Goal: Contribute content: Add original content to the website for others to see

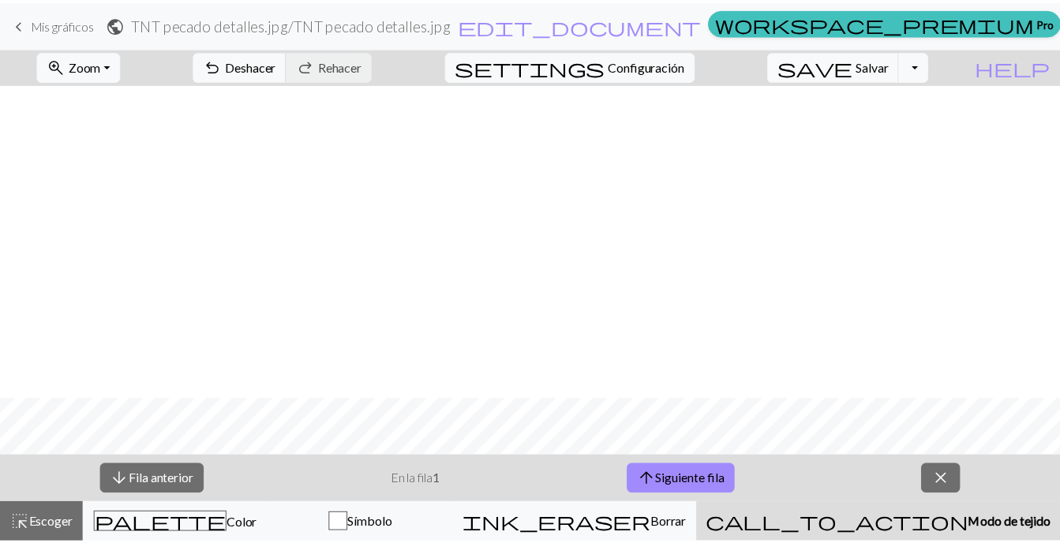
scroll to position [316, 0]
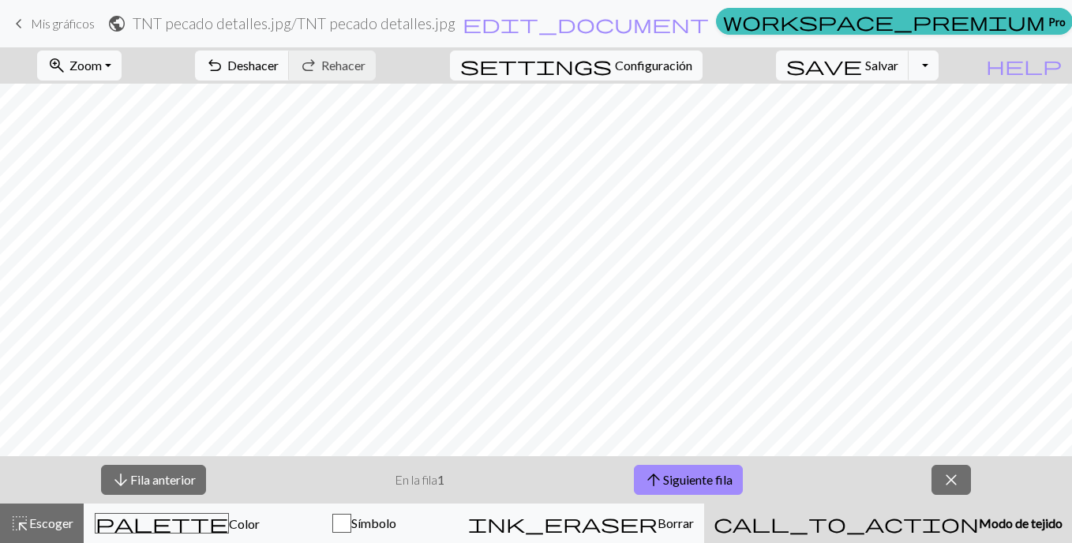
click at [94, 28] on span "Mis gráficos" at bounding box center [63, 23] width 64 height 15
click at [64, 31] on link "keyboard_arrow_left Mis gráficos" at bounding box center [51, 23] width 85 height 27
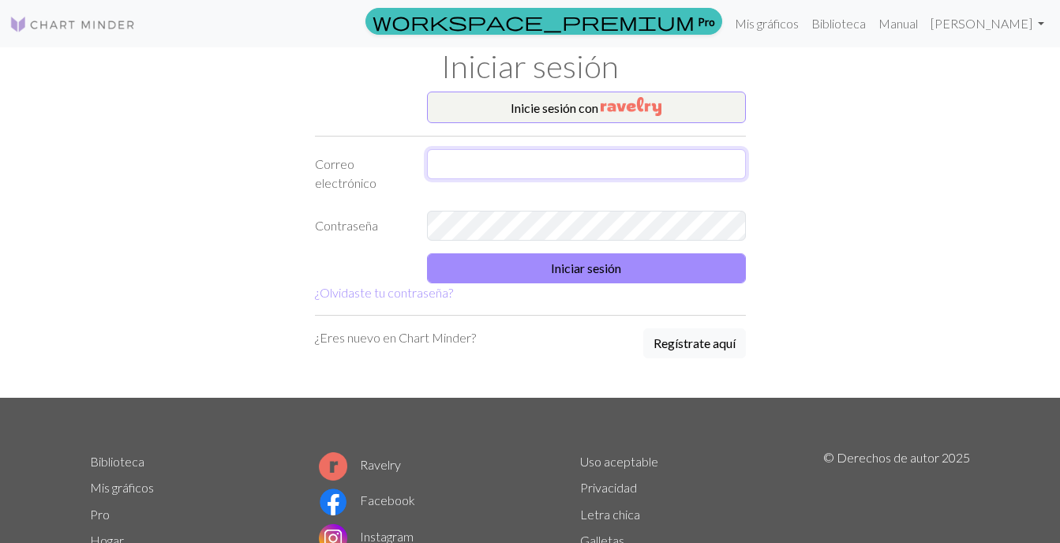
type input "[EMAIL_ADDRESS][DOMAIN_NAME]"
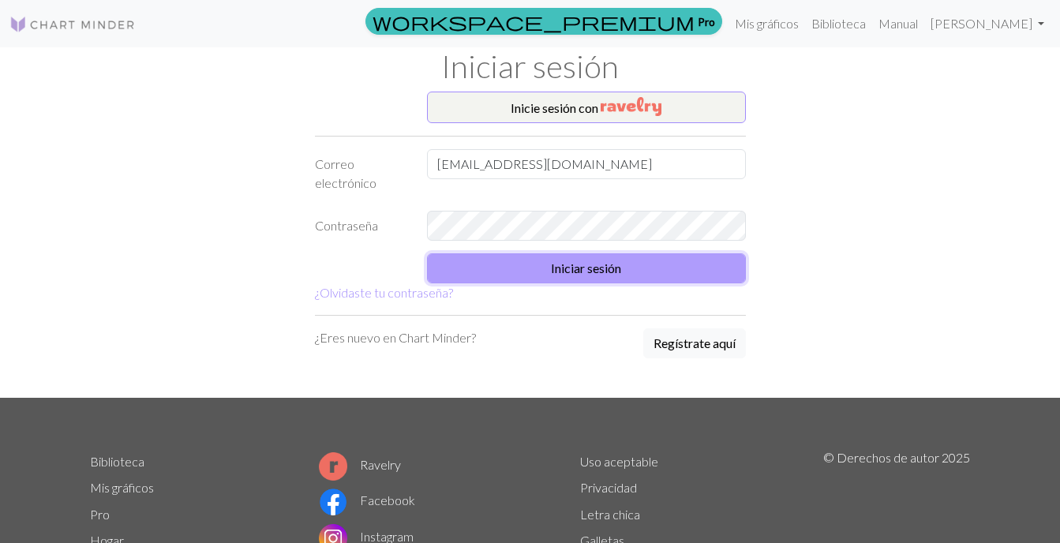
click at [581, 262] on button "Iniciar sesión" at bounding box center [586, 268] width 319 height 30
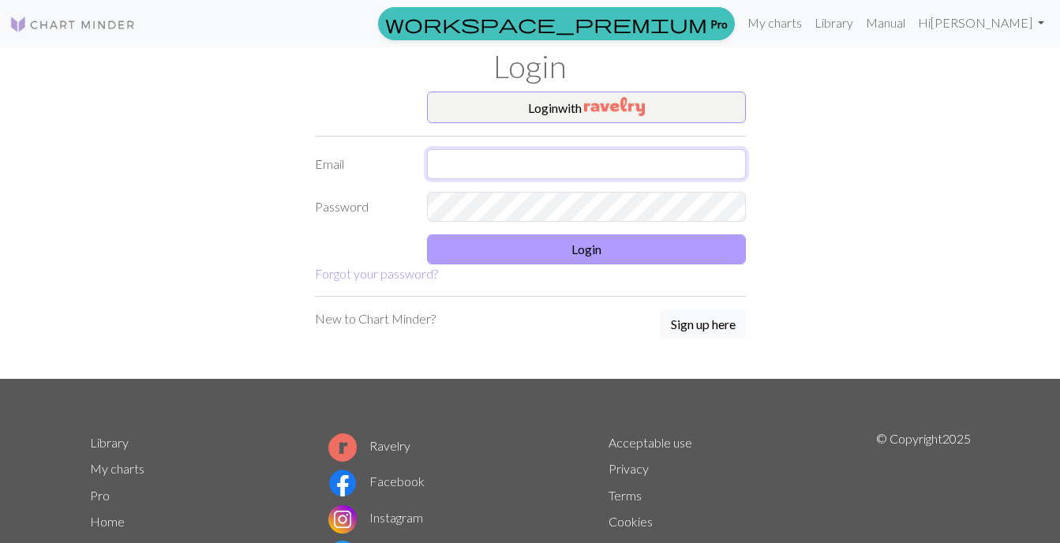
type input "[EMAIL_ADDRESS][DOMAIN_NAME]"
click at [644, 257] on button "Login" at bounding box center [586, 250] width 319 height 30
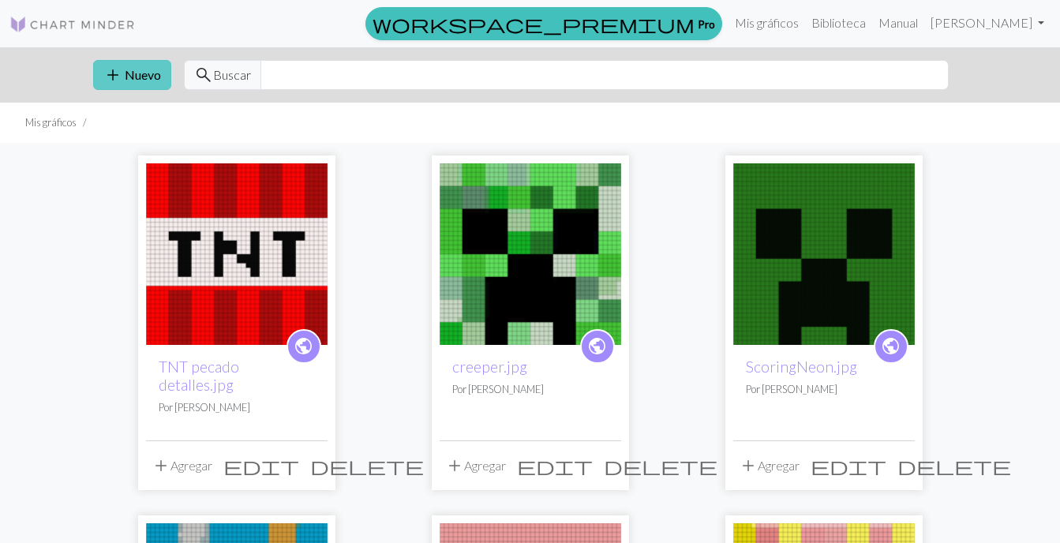
click at [145, 69] on font "Nuevo" at bounding box center [143, 74] width 36 height 15
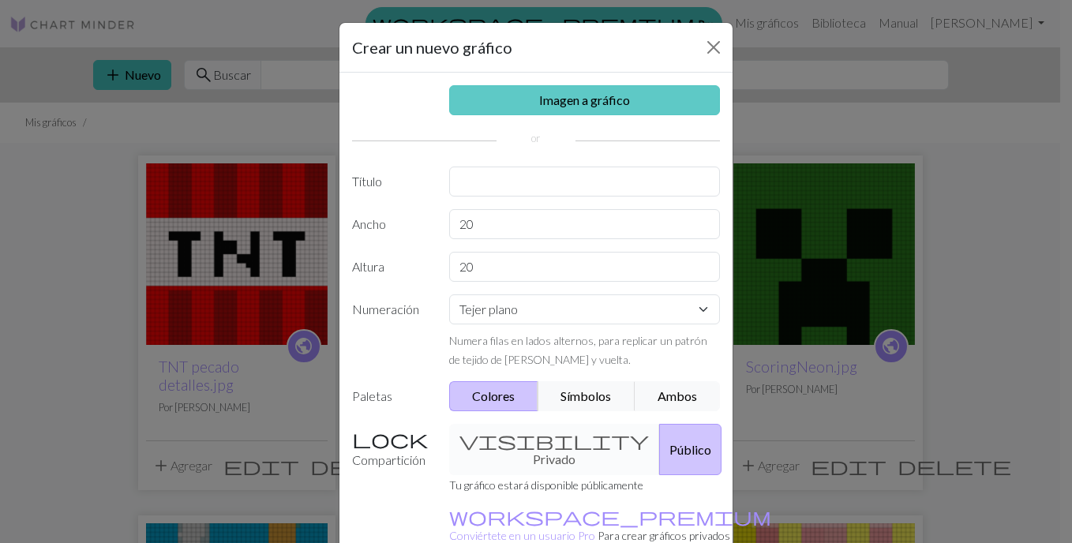
click at [518, 103] on link "Imagen a gráfico" at bounding box center [585, 100] width 272 height 30
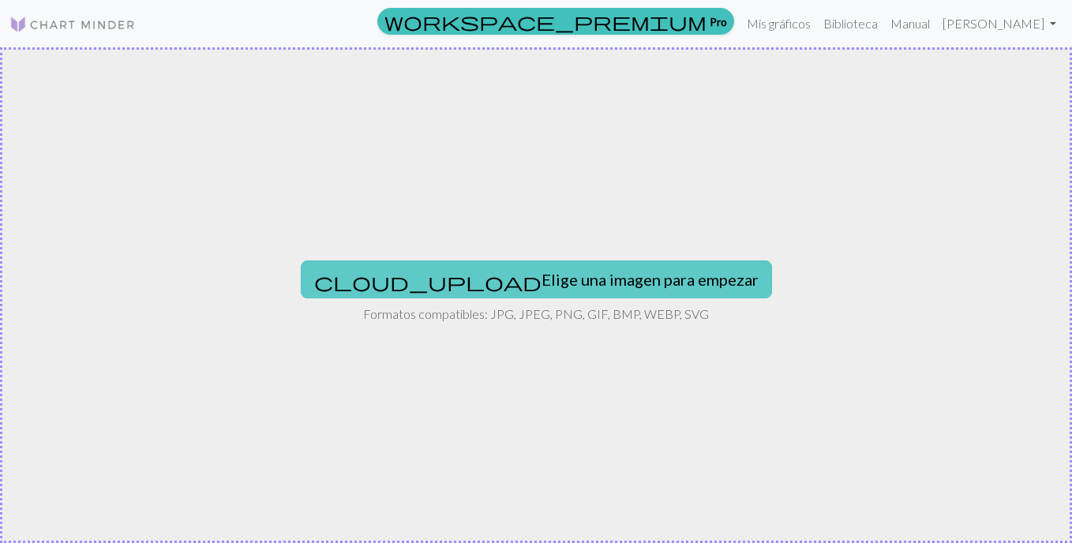
click at [568, 278] on font "Elige una imagen para empezar" at bounding box center [650, 279] width 217 height 19
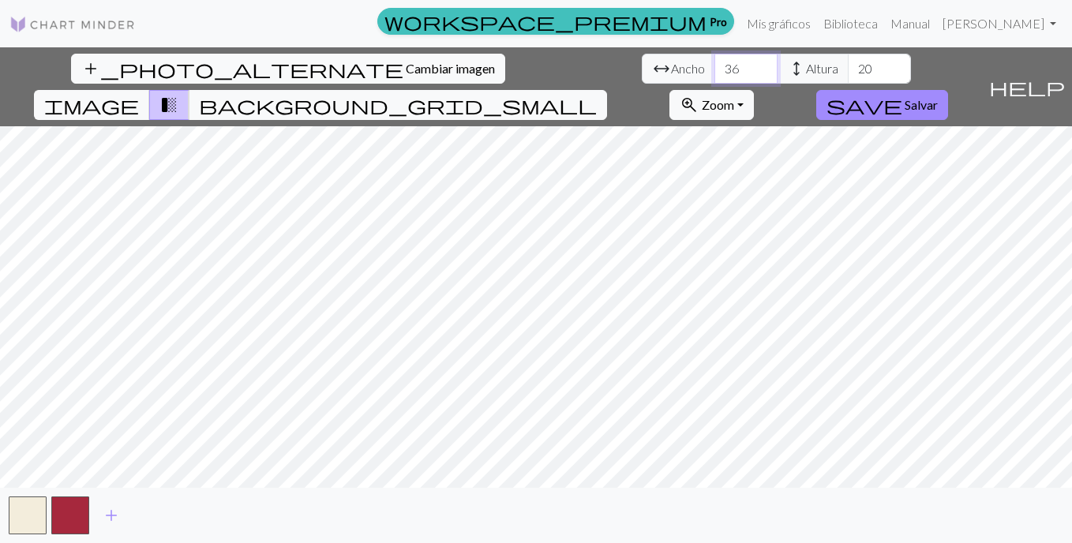
click at [715, 63] on input "36" at bounding box center [746, 69] width 63 height 30
click at [715, 62] on input "37" at bounding box center [746, 69] width 63 height 30
click at [715, 62] on input "38" at bounding box center [746, 69] width 63 height 30
click at [715, 62] on input "39" at bounding box center [746, 69] width 63 height 30
type input "40"
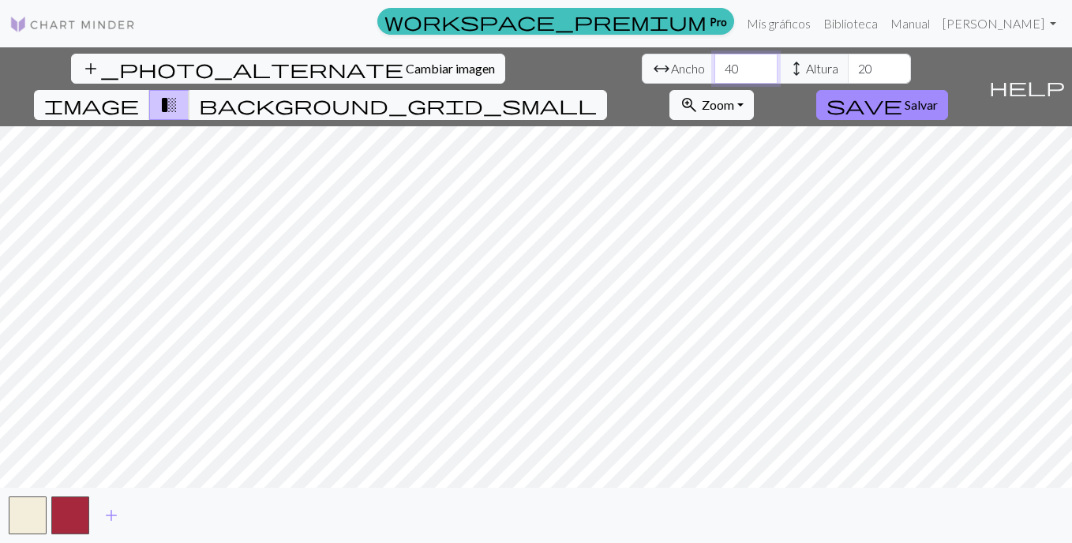
click at [715, 62] on input "40" at bounding box center [746, 69] width 63 height 30
click at [848, 65] on input "31" at bounding box center [879, 69] width 63 height 30
click at [848, 65] on input "32" at bounding box center [879, 69] width 63 height 30
type input "40"
click at [848, 65] on input "40" at bounding box center [879, 69] width 63 height 30
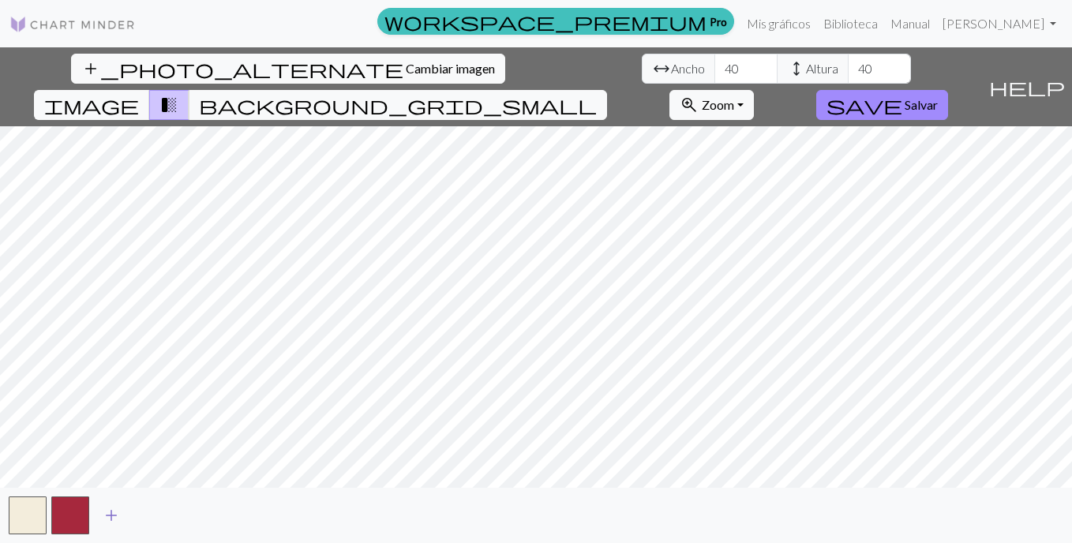
click at [106, 509] on span "add" at bounding box center [111, 516] width 19 height 22
click at [106, 510] on button "button" at bounding box center [113, 516] width 38 height 38
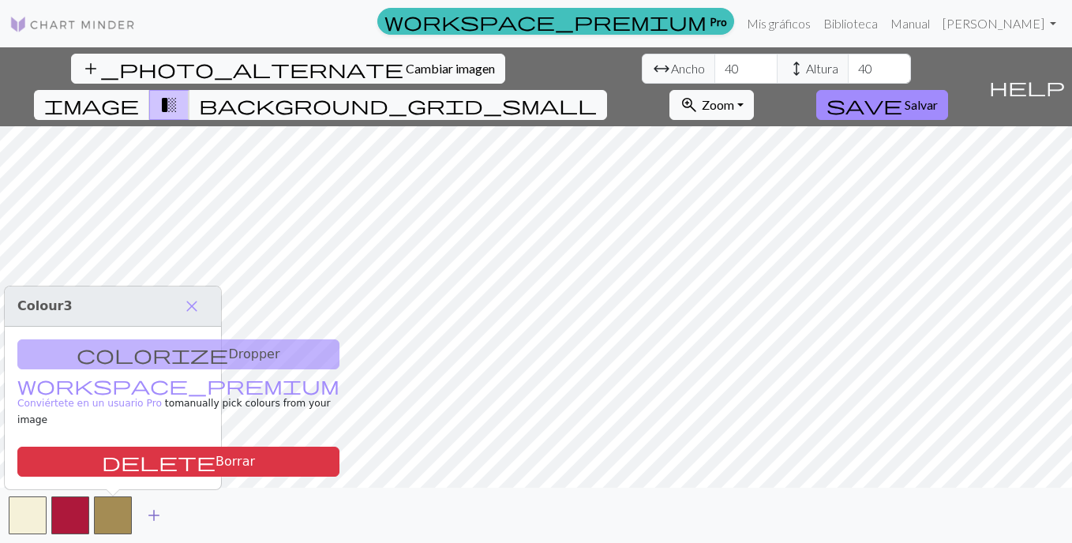
click at [145, 513] on span "add" at bounding box center [154, 516] width 19 height 22
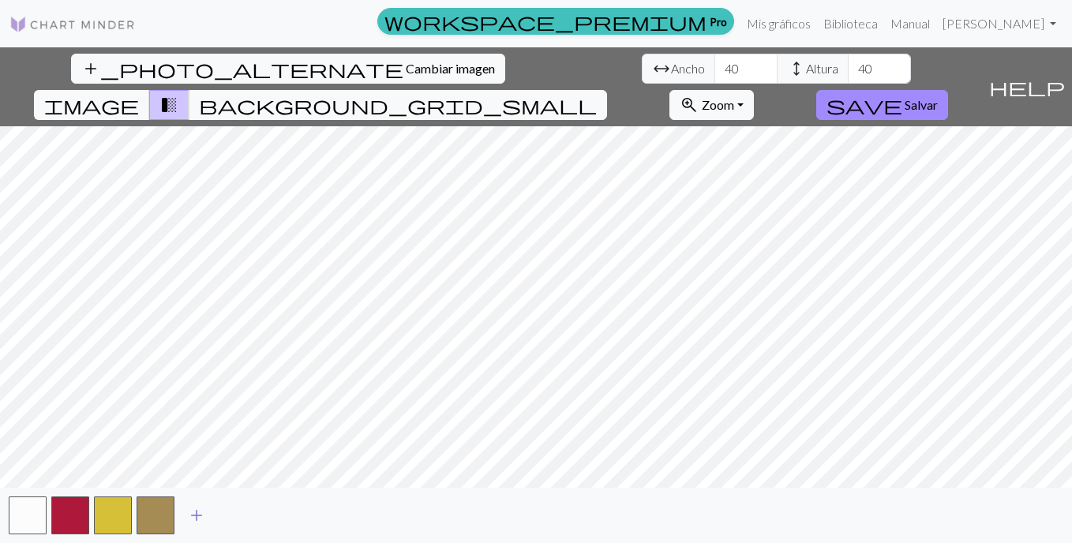
click at [190, 512] on span "add" at bounding box center [196, 516] width 19 height 22
click at [246, 516] on span "add" at bounding box center [239, 516] width 19 height 22
click at [285, 515] on span "add" at bounding box center [281, 516] width 19 height 22
click at [607, 90] on button "background_grid_small" at bounding box center [398, 105] width 419 height 30
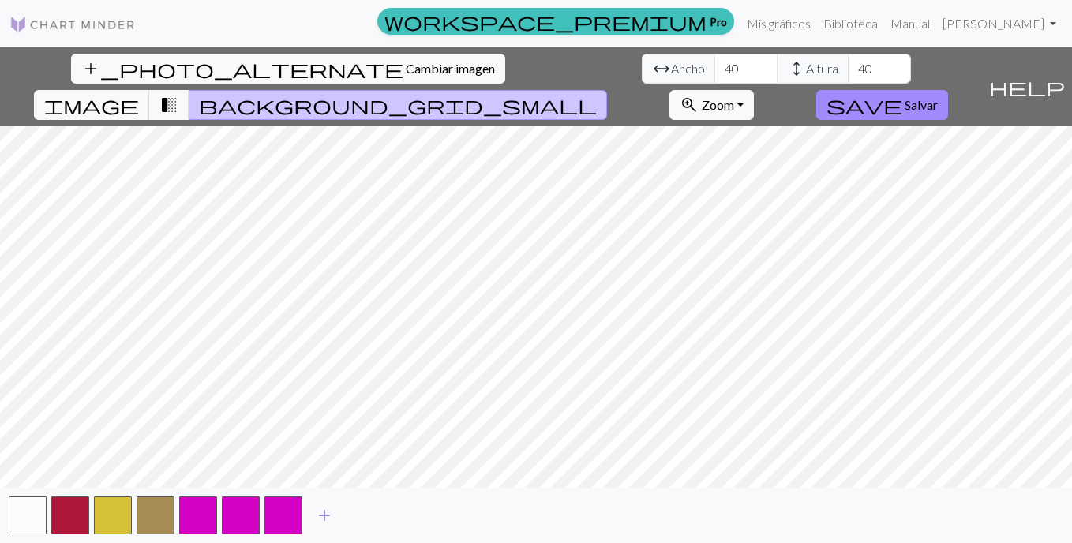
click at [330, 509] on span "add" at bounding box center [324, 516] width 19 height 22
click at [376, 511] on span "add" at bounding box center [367, 516] width 19 height 22
click at [410, 512] on span "add" at bounding box center [409, 516] width 19 height 22
click at [465, 508] on button "add" at bounding box center [452, 516] width 39 height 30
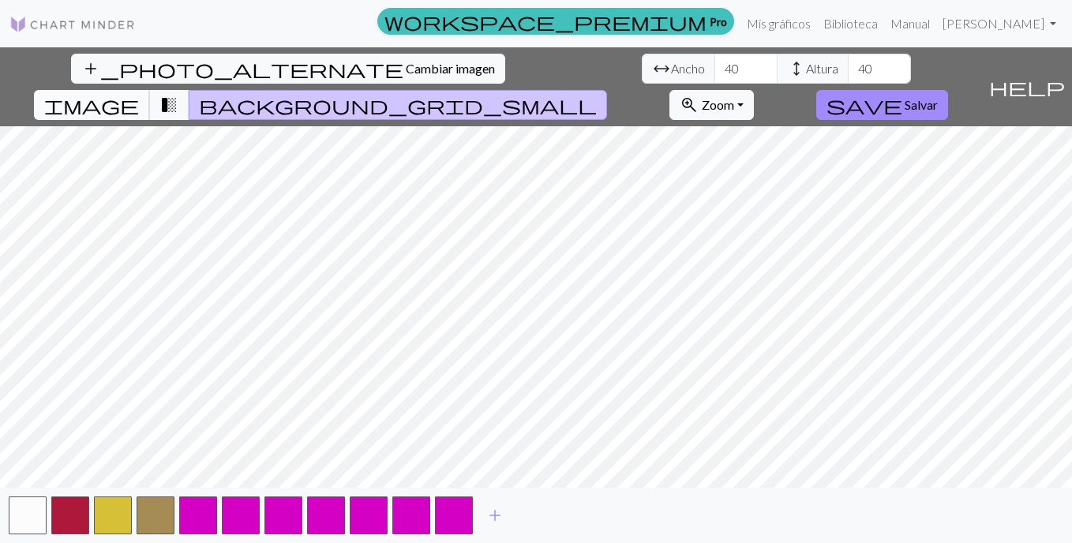
click at [139, 94] on span "image" at bounding box center [91, 105] width 95 height 22
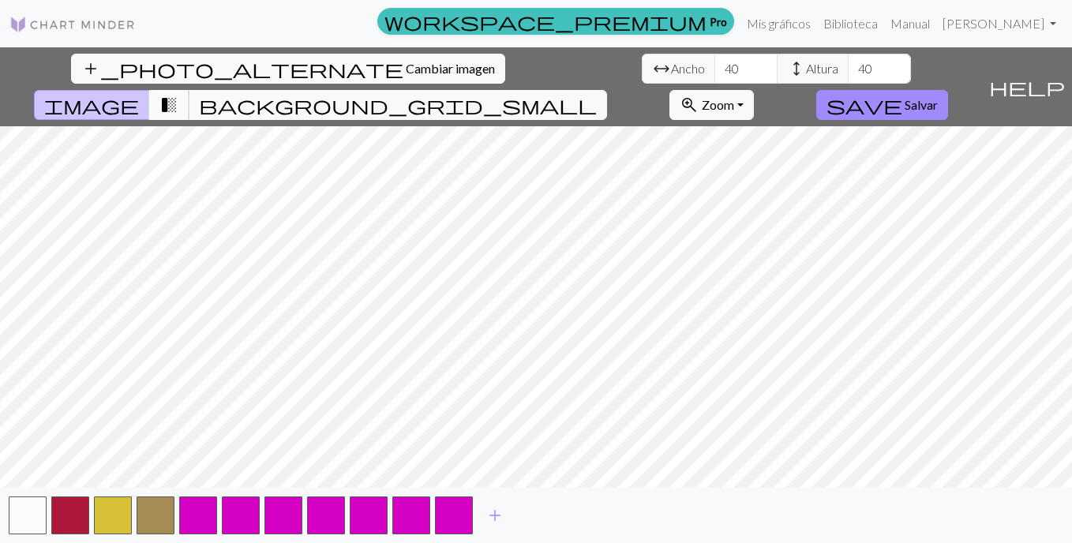
click at [190, 90] on button "transition_fade" at bounding box center [169, 105] width 40 height 30
click at [597, 94] on span "background_grid_small" at bounding box center [398, 105] width 398 height 22
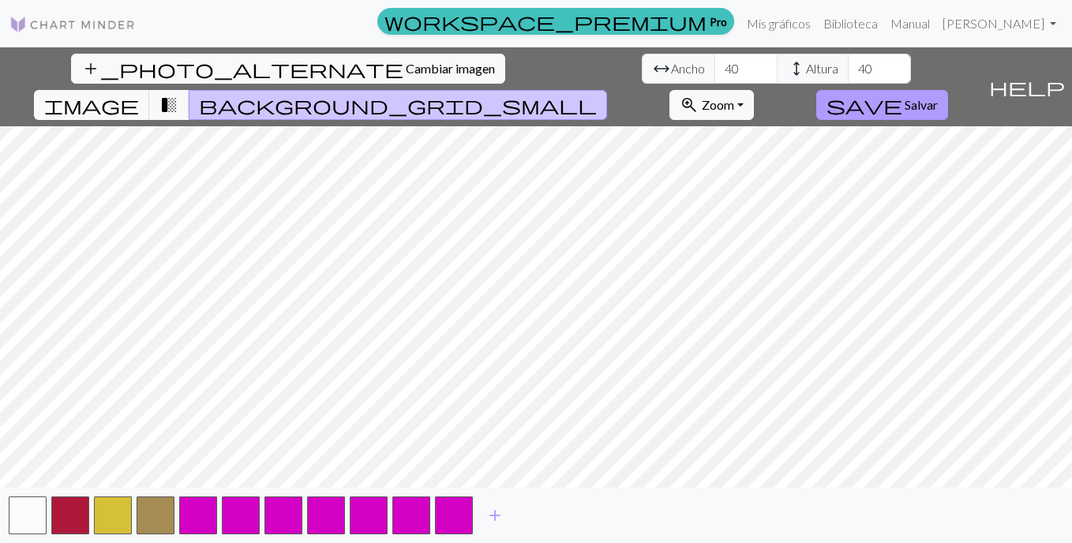
click at [938, 97] on span "Salvar" at bounding box center [921, 104] width 33 height 15
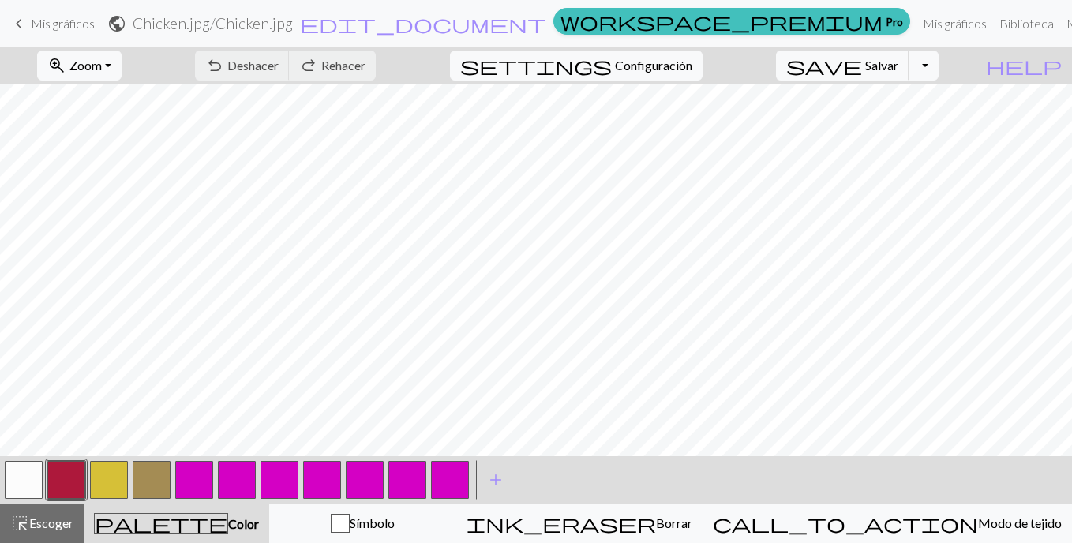
scroll to position [237, 0]
click at [495, 471] on span "add" at bounding box center [495, 480] width 19 height 22
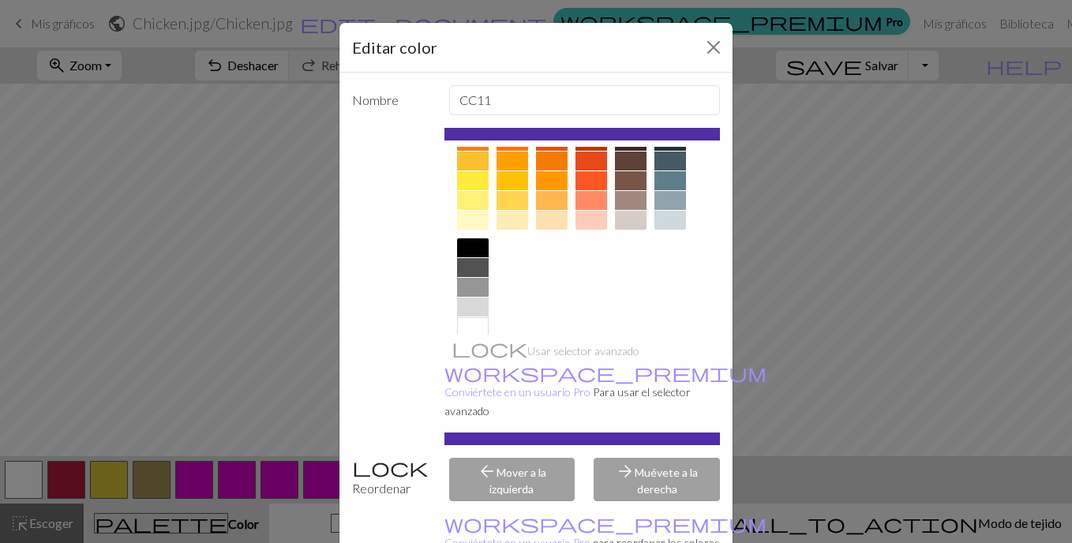
scroll to position [261, 0]
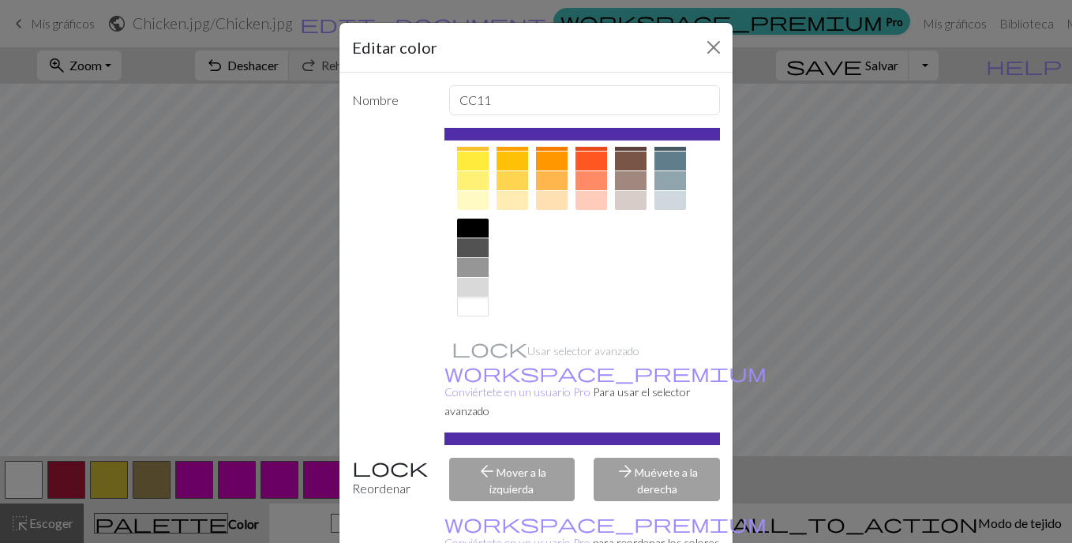
click at [471, 227] on div at bounding box center [473, 228] width 32 height 19
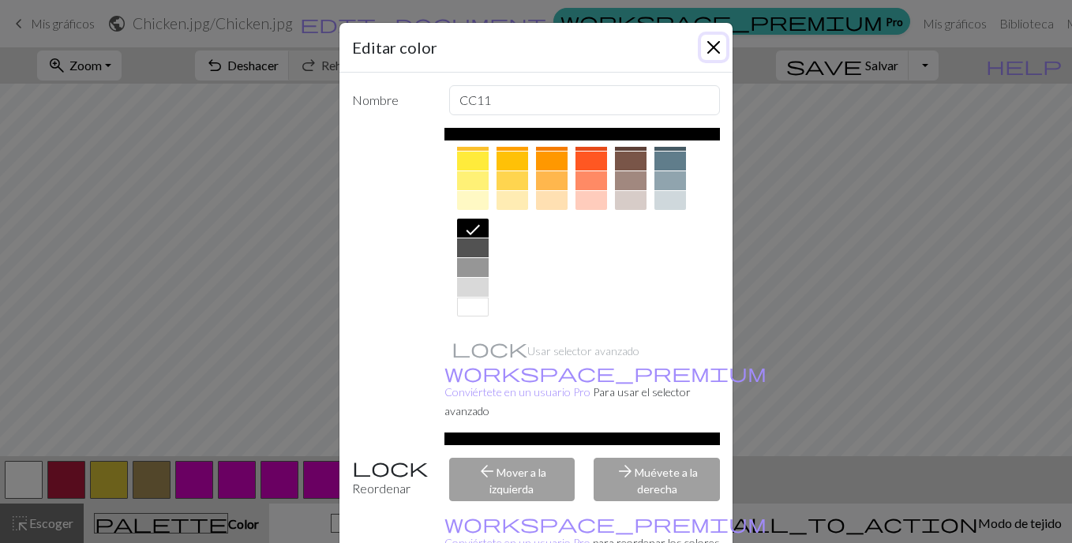
click at [708, 47] on button "Cerrar" at bounding box center [713, 47] width 25 height 25
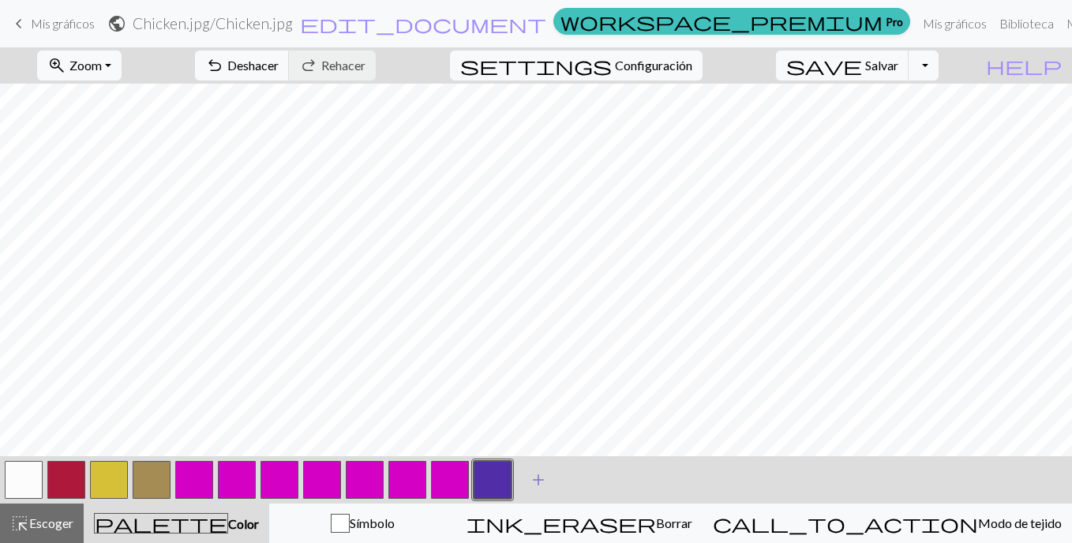
click at [524, 477] on button "add Añadir un color" at bounding box center [538, 479] width 39 height 39
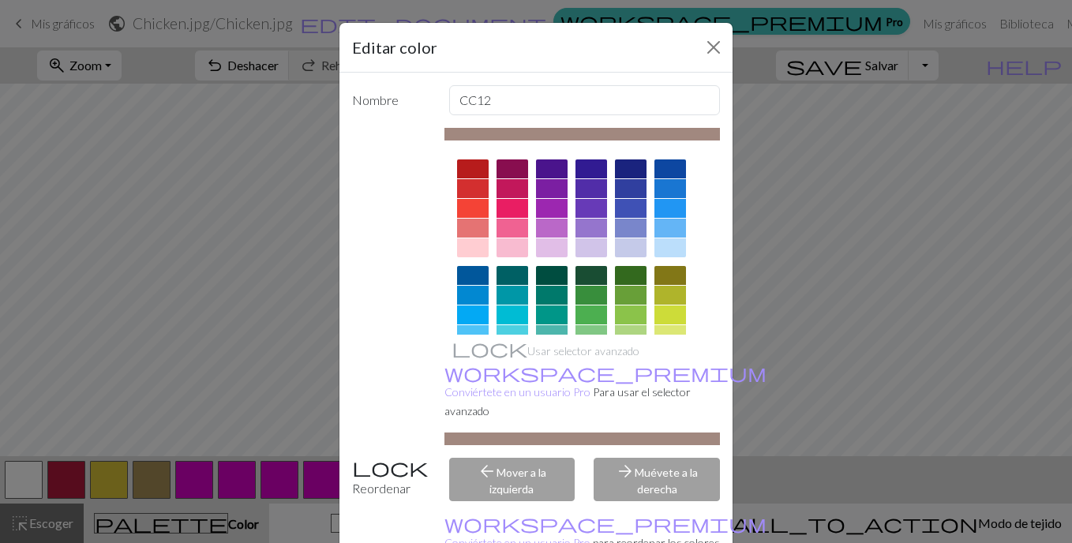
click at [798, 475] on div "Editar color Nombre CC12 Usar selector avanzado workspace_premium Conviértete e…" at bounding box center [536, 271] width 1072 height 543
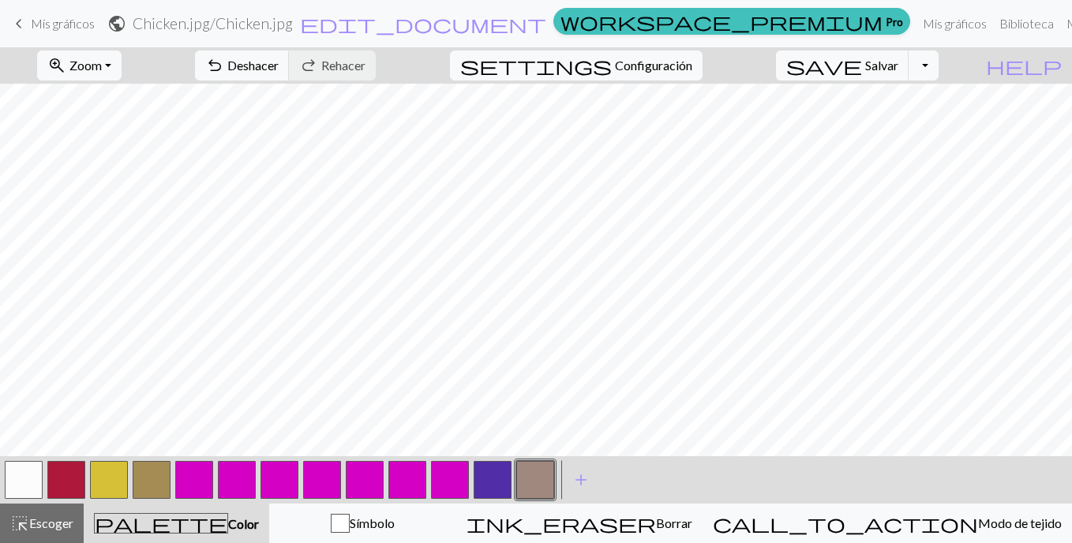
click at [528, 475] on button "button" at bounding box center [535, 480] width 38 height 38
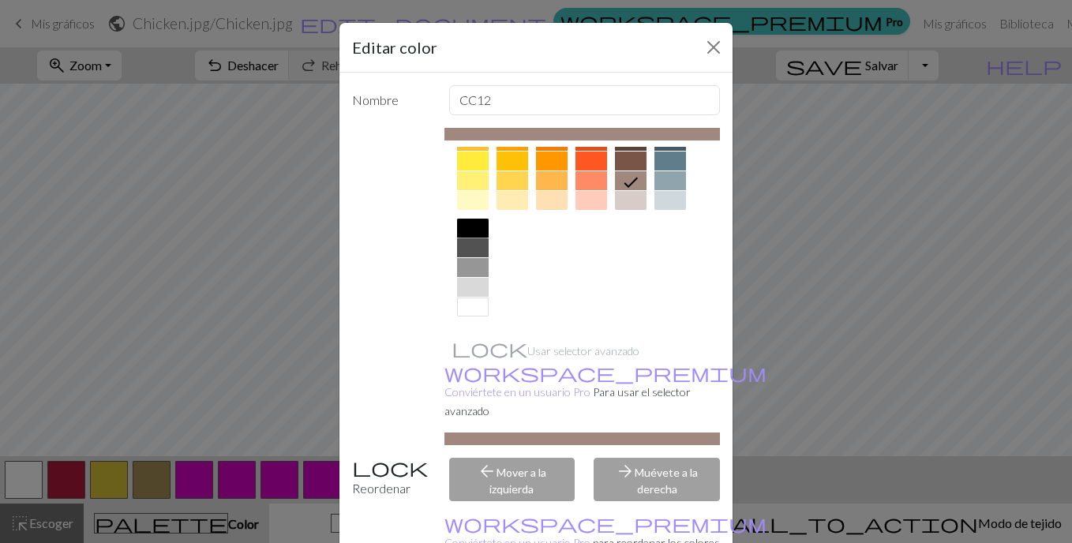
click at [472, 232] on div at bounding box center [473, 228] width 32 height 19
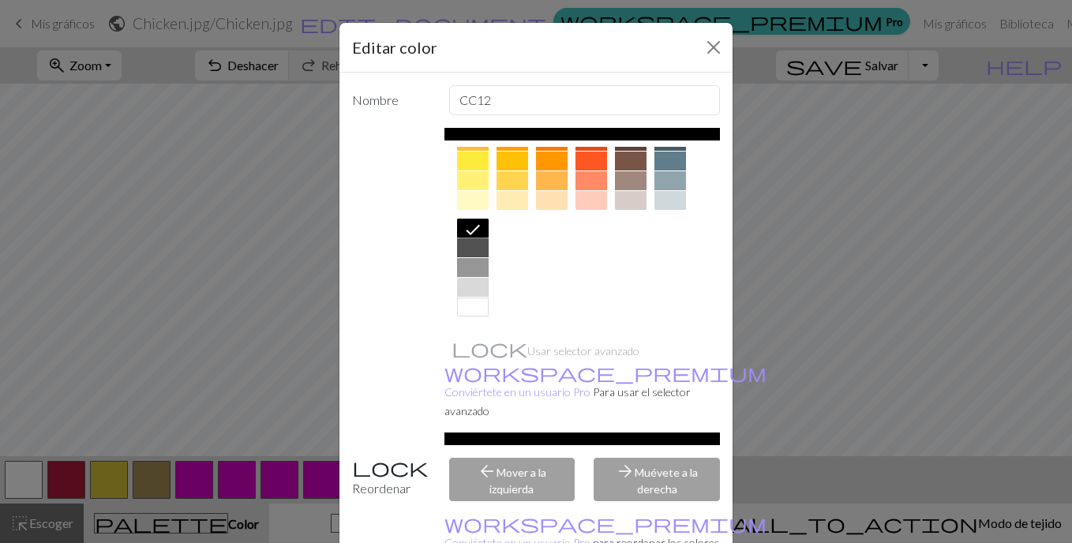
click at [477, 235] on div at bounding box center [476, 229] width 25 height 21
click at [701, 47] on button "Cerrar" at bounding box center [713, 47] width 25 height 25
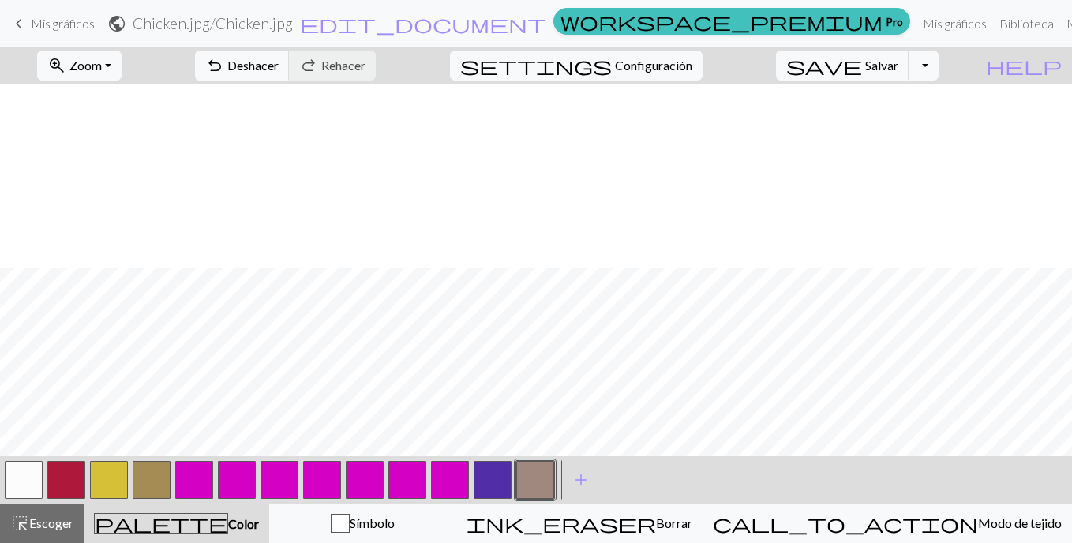
scroll to position [342, 0]
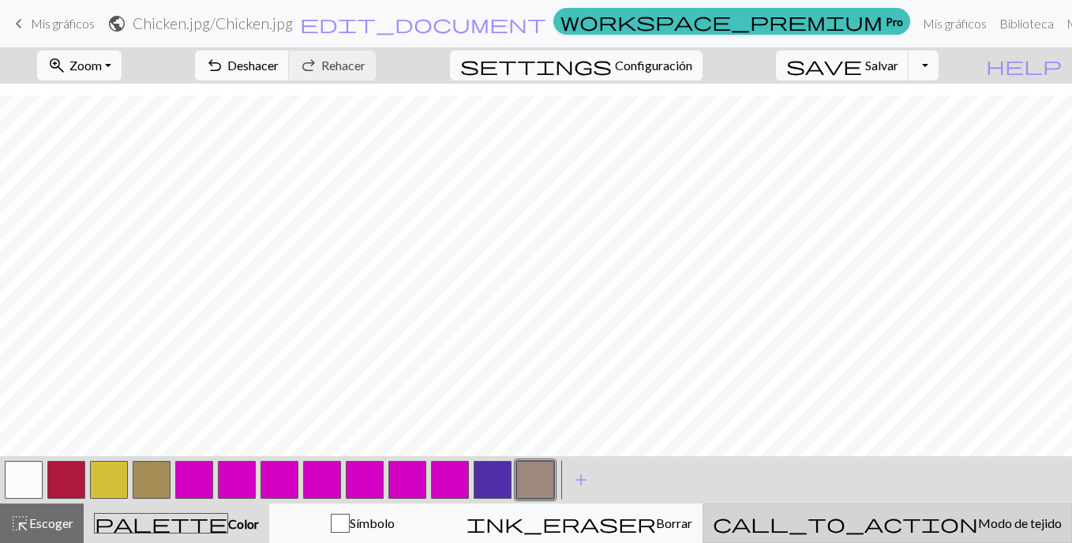
click at [978, 530] on span "Modo de tejido" at bounding box center [1020, 523] width 84 height 15
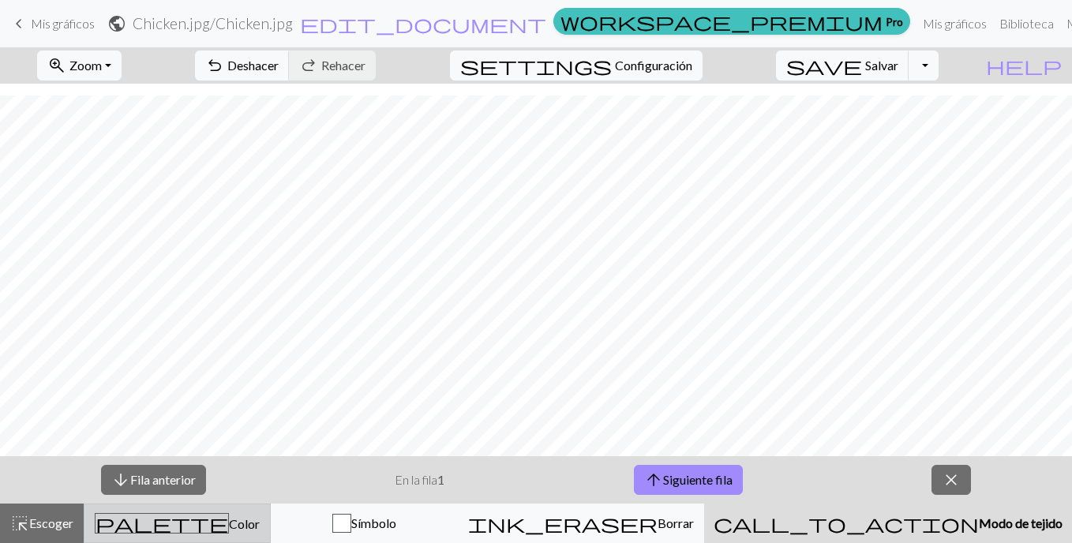
click at [229, 527] on span "Color" at bounding box center [244, 523] width 31 height 15
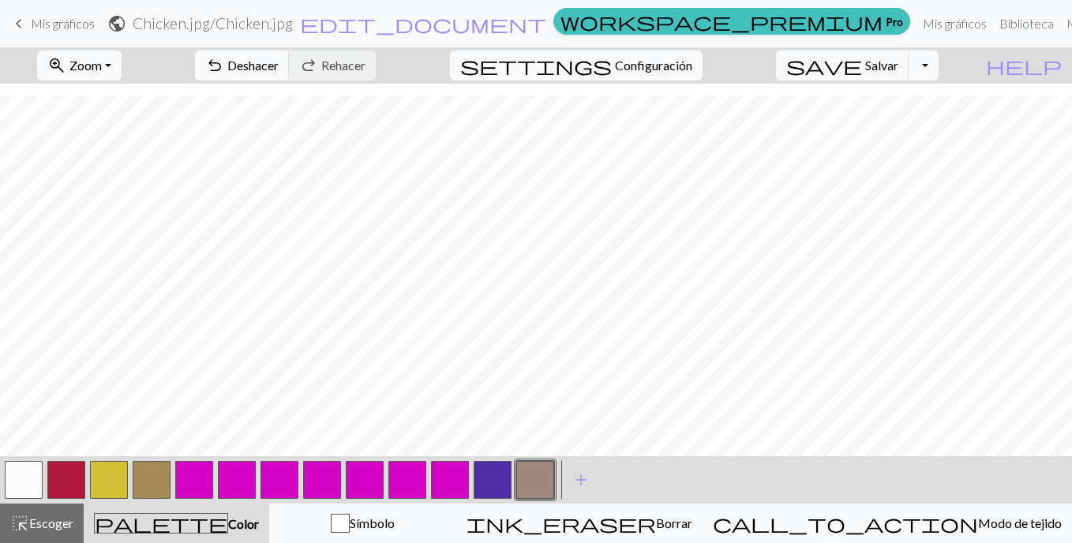
click at [545, 476] on button "button" at bounding box center [535, 480] width 38 height 38
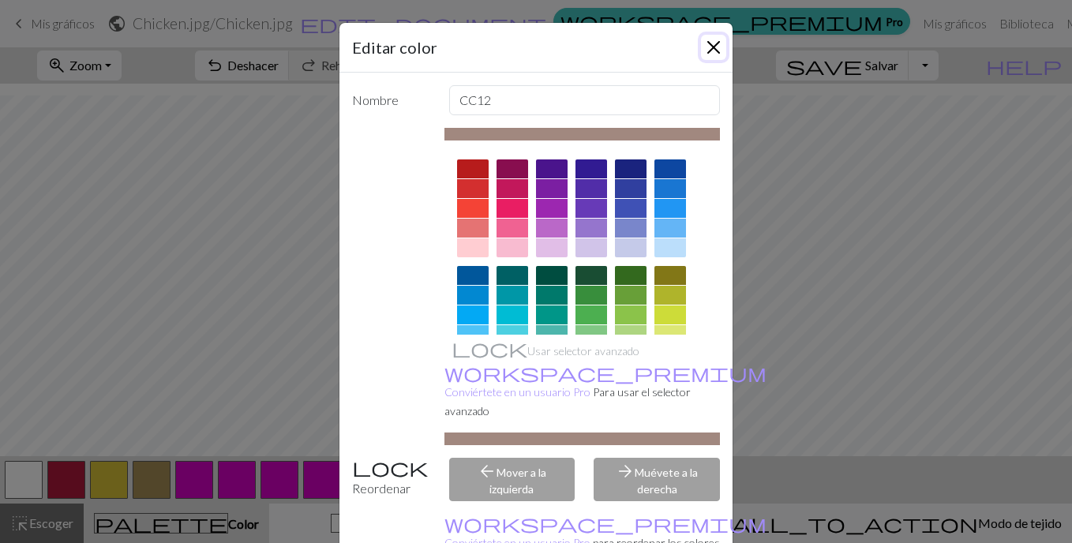
click at [704, 38] on button "Cerrar" at bounding box center [713, 47] width 25 height 25
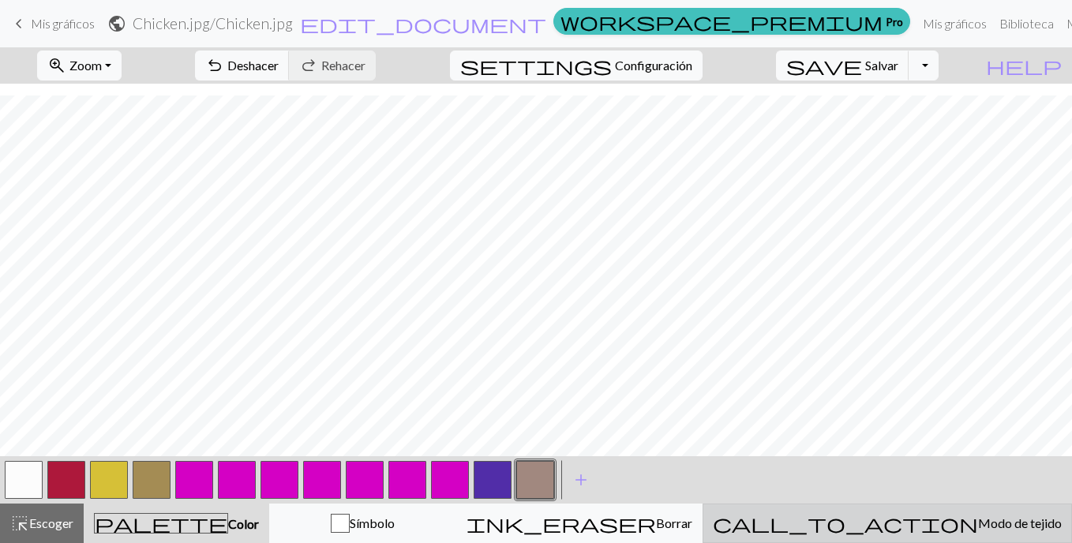
click at [913, 514] on span "call_to_action" at bounding box center [845, 523] width 265 height 22
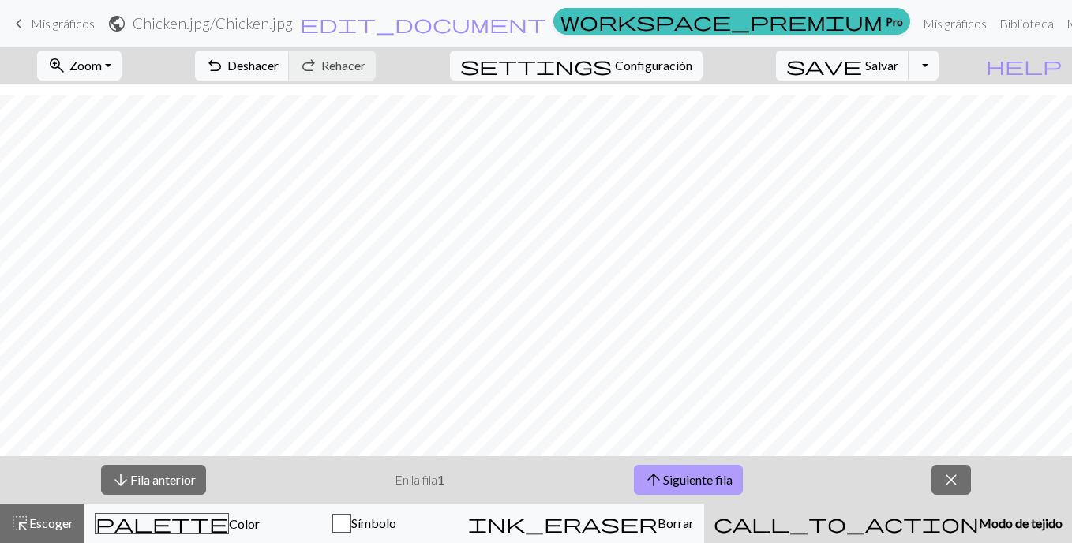
click at [654, 481] on span "arrow_upward" at bounding box center [653, 480] width 19 height 22
click at [649, 480] on span "arrow_upward" at bounding box center [653, 480] width 19 height 22
click at [136, 485] on font "Fila anterior" at bounding box center [163, 479] width 66 height 15
click at [137, 485] on font "Fila anterior" at bounding box center [163, 479] width 66 height 15
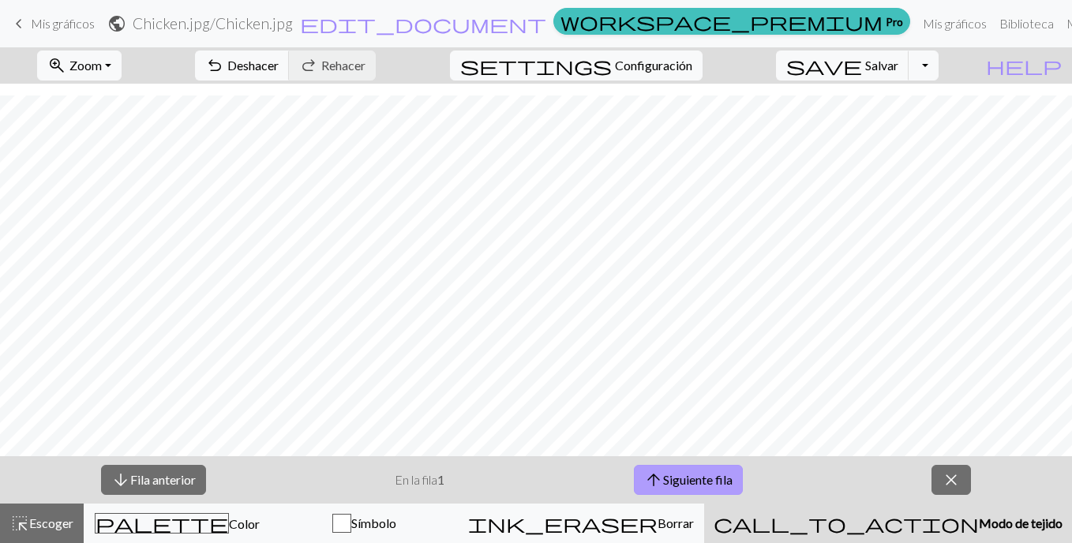
click at [701, 484] on font "Siguiente fila" at bounding box center [697, 479] width 69 height 15
click at [741, 482] on button "arrow_upward Siguiente fila" at bounding box center [688, 480] width 109 height 30
click at [703, 470] on button "arrow_upward Siguiente fila" at bounding box center [688, 480] width 109 height 30
click at [685, 470] on button "arrow_upward Siguiente fila" at bounding box center [688, 480] width 109 height 30
click at [733, 477] on font "Siguiente fila" at bounding box center [697, 479] width 69 height 15
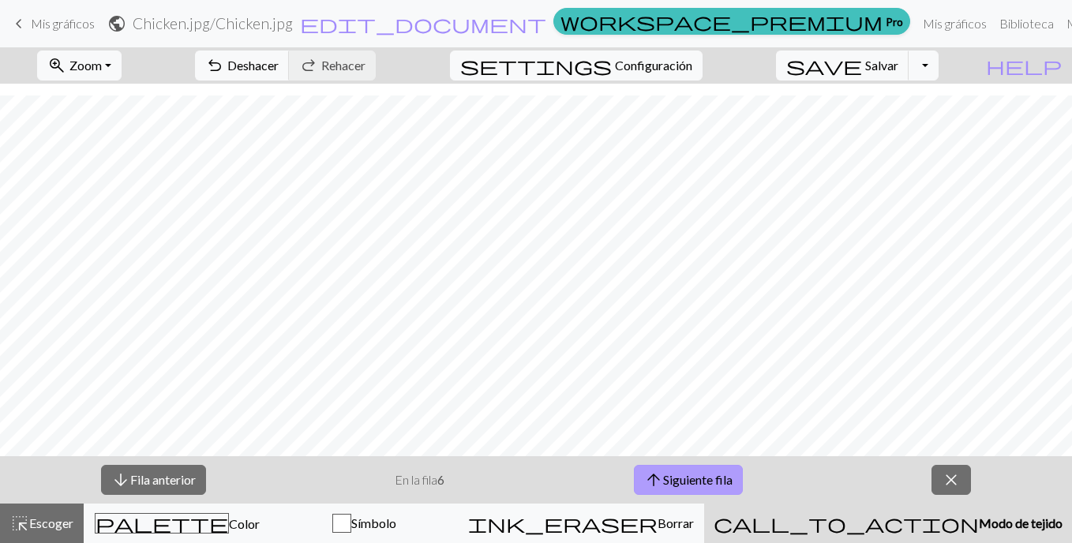
click at [716, 475] on font "Siguiente fila" at bounding box center [697, 479] width 69 height 15
